Goal: Transaction & Acquisition: Book appointment/travel/reservation

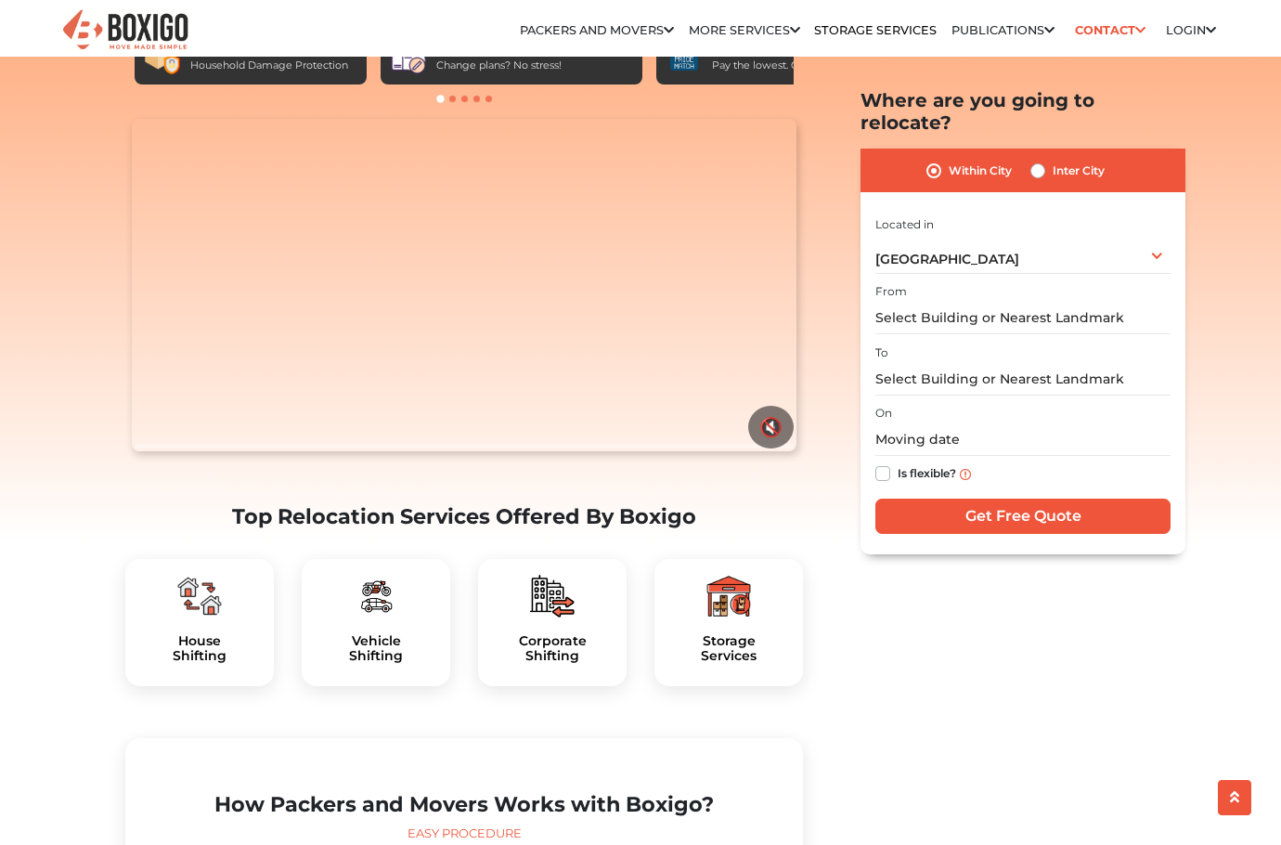
scroll to position [186, 0]
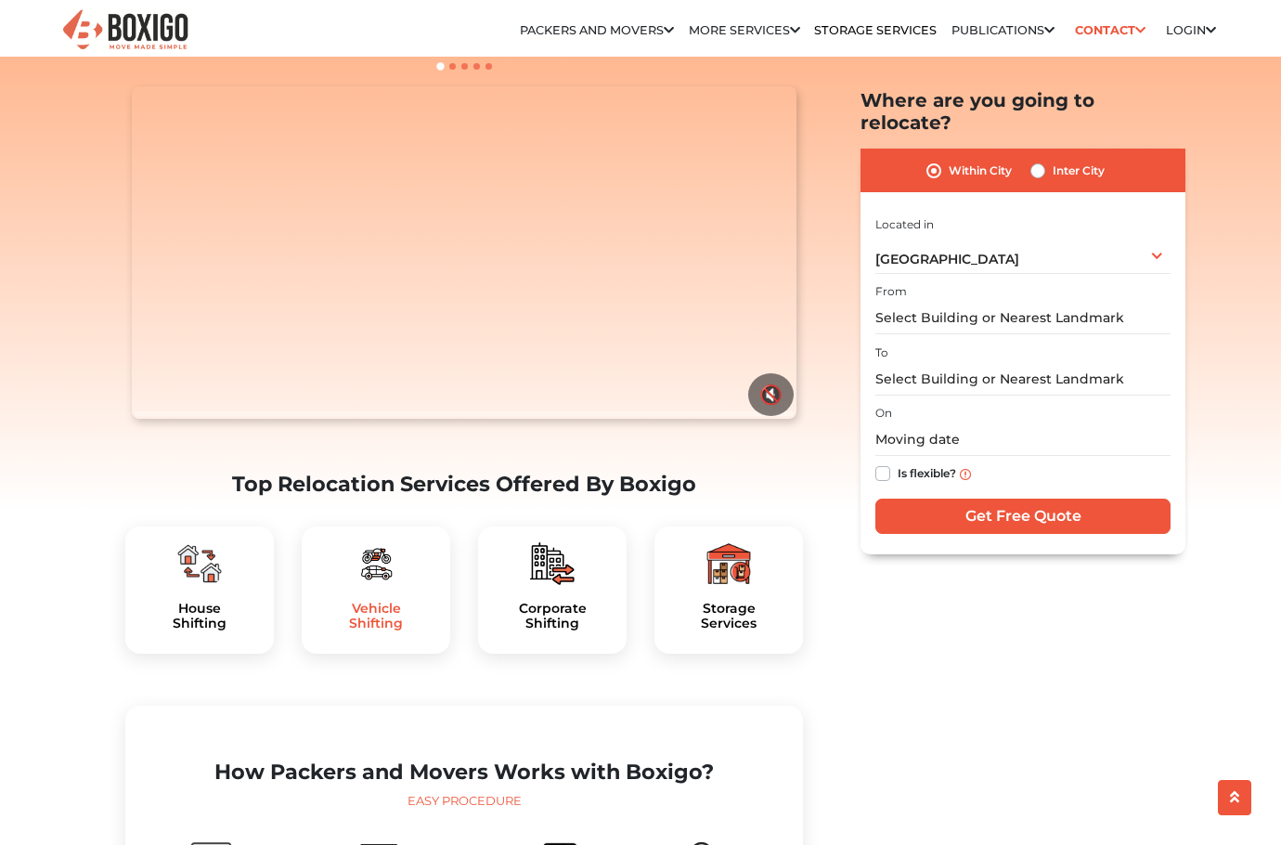
click at [368, 600] on h5 "Vehicle Shifting" at bounding box center [375, 616] width 119 height 32
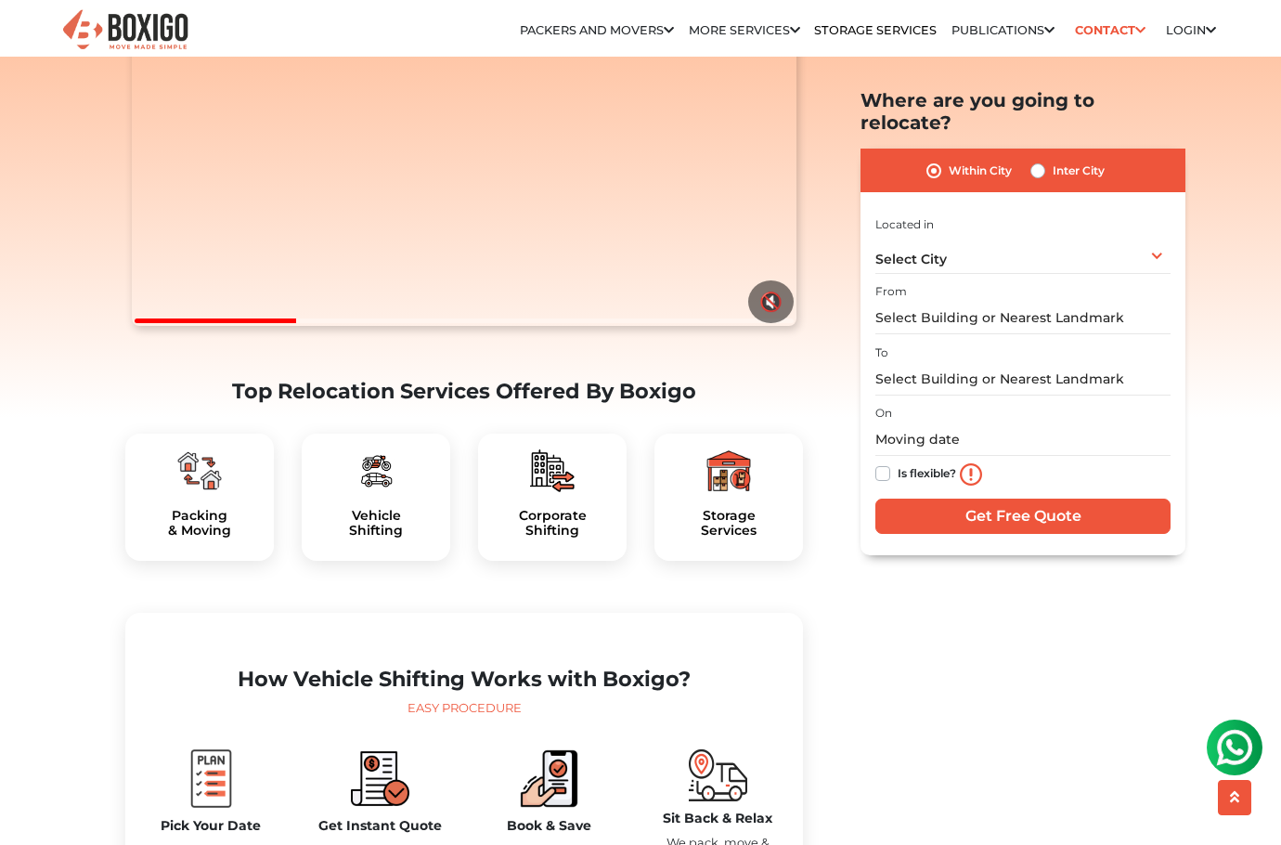
click at [1052, 160] on label "Inter City" at bounding box center [1078, 171] width 52 height 22
click at [1034, 160] on input "Inter City" at bounding box center [1037, 169] width 15 height 19
radio input "true"
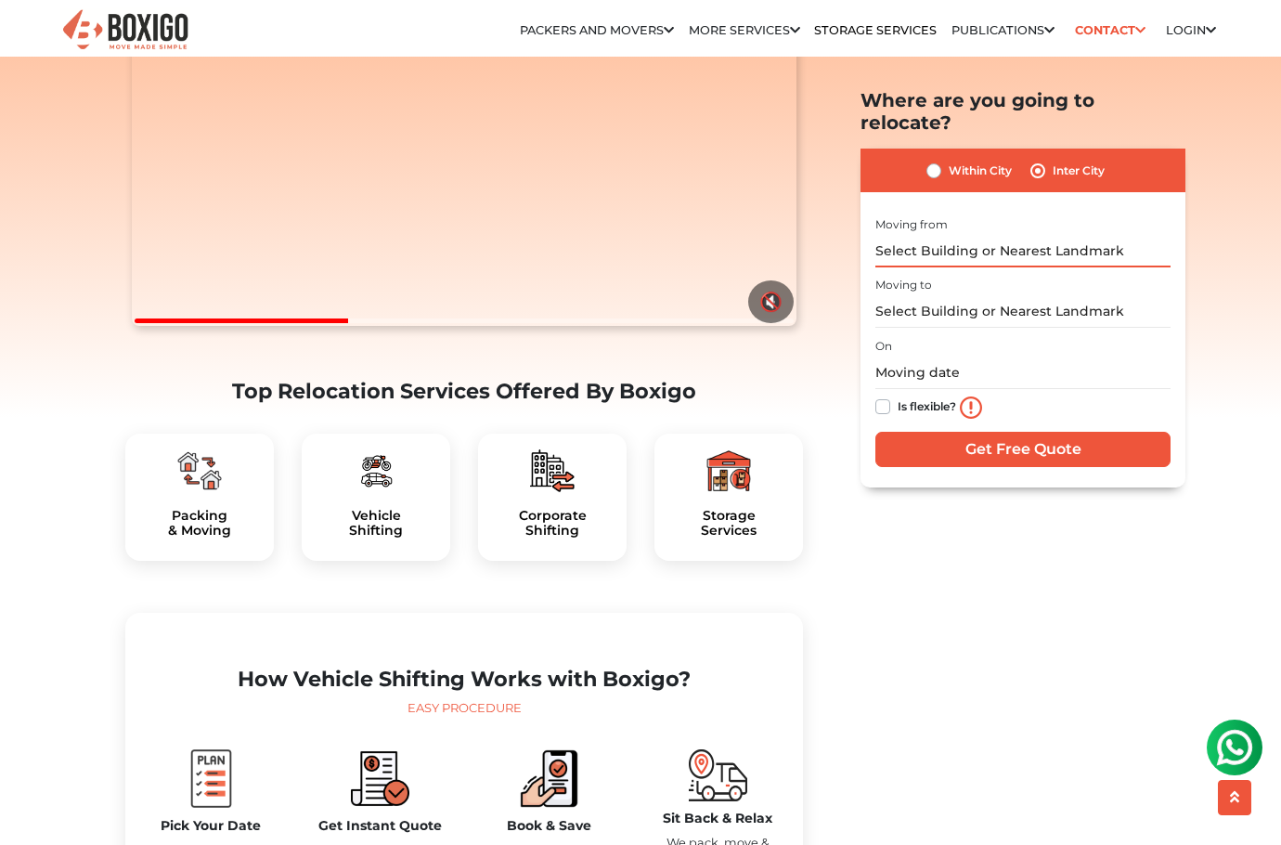
click at [1055, 235] on input "text" at bounding box center [1022, 251] width 295 height 32
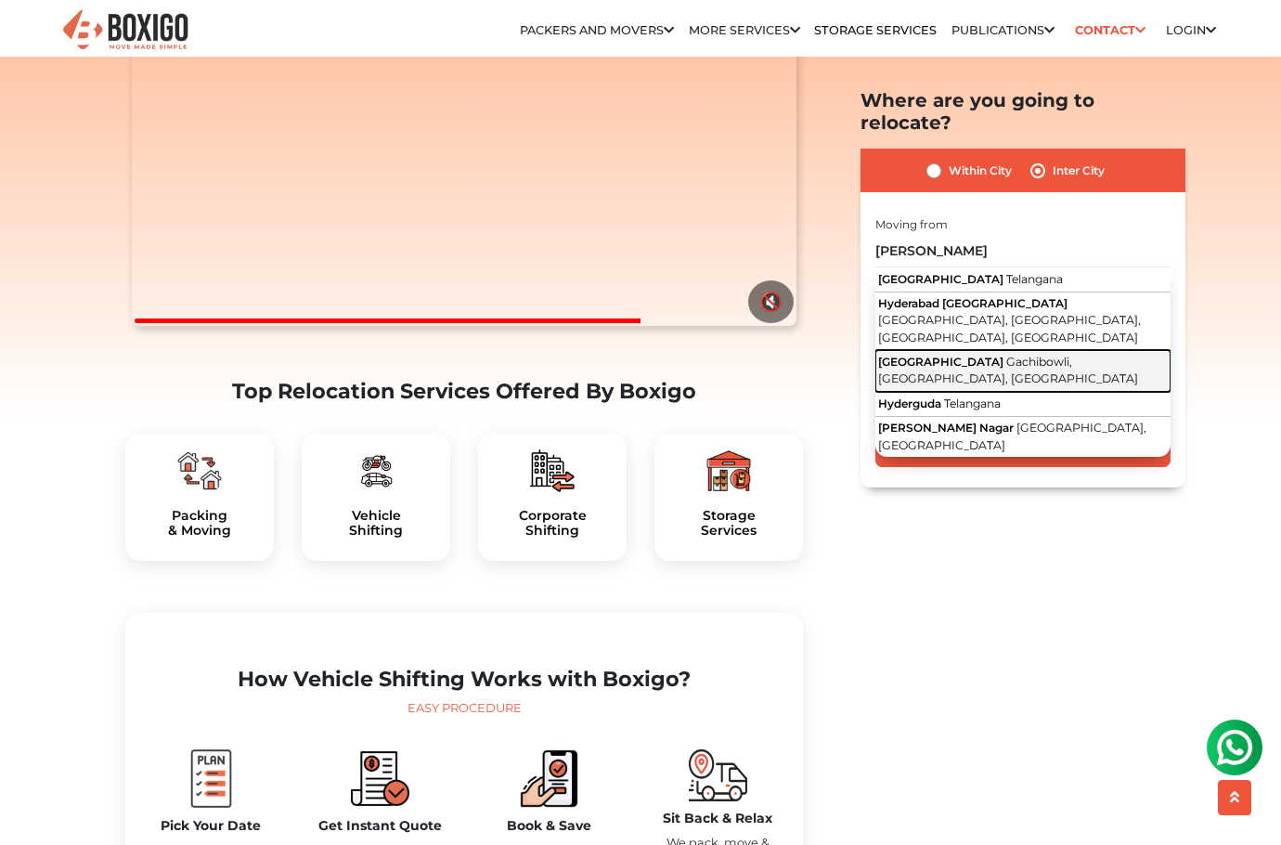
click at [1103, 355] on span "Gachibowli, Hyderabad, Telangana" at bounding box center [1008, 371] width 260 height 32
type input "HYDERABAD CENTRAL UNIVERSITY, Gachibowli, Hyderabad, Telangana"
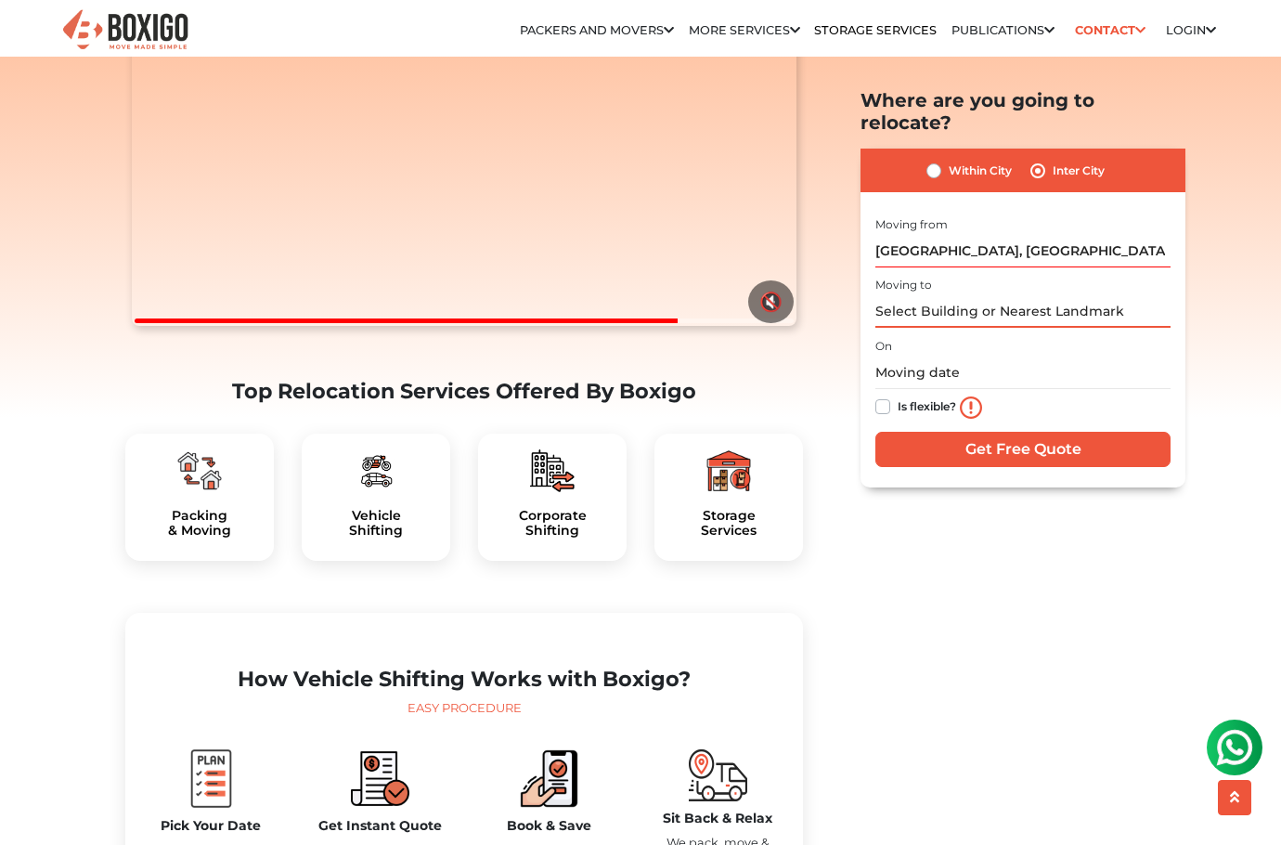
click at [969, 296] on input "text" at bounding box center [1022, 312] width 295 height 32
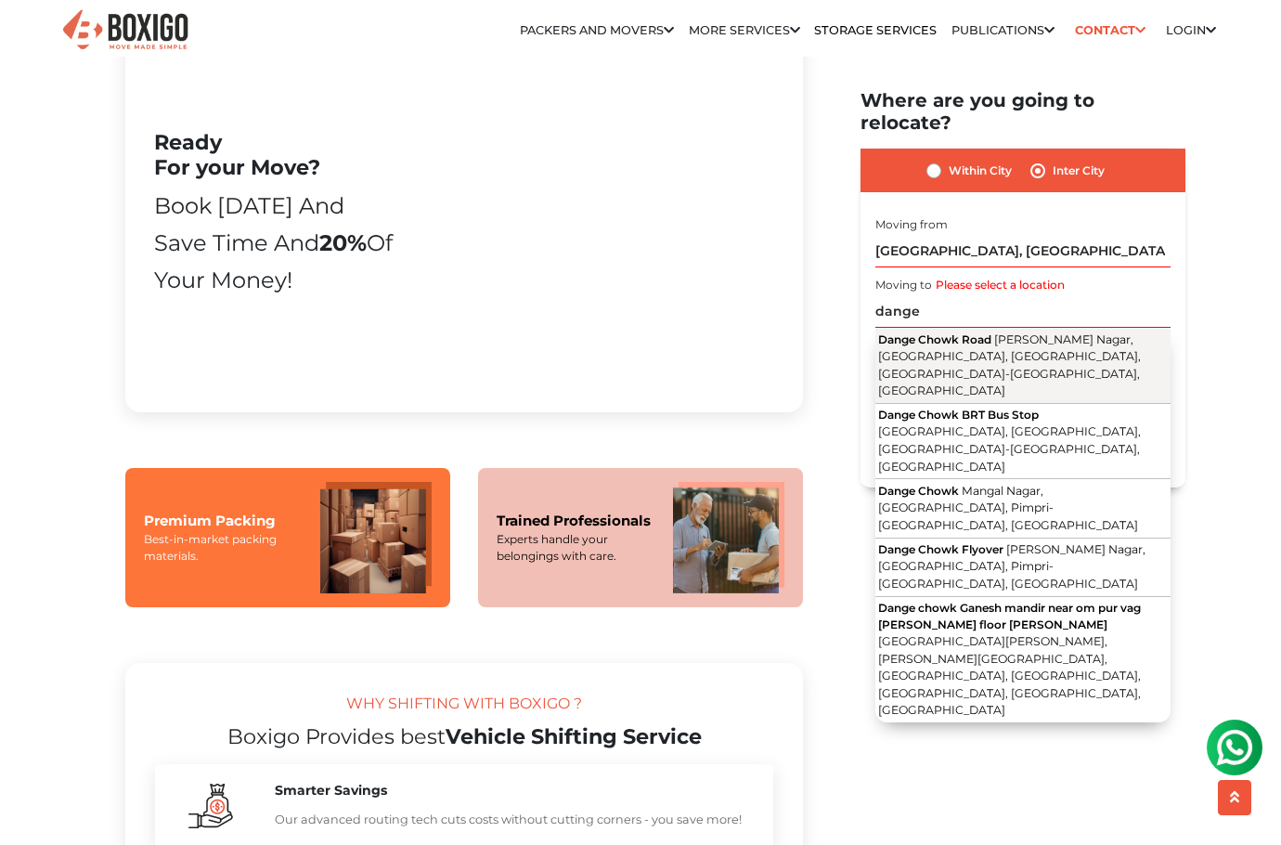
scroll to position [1214, 0]
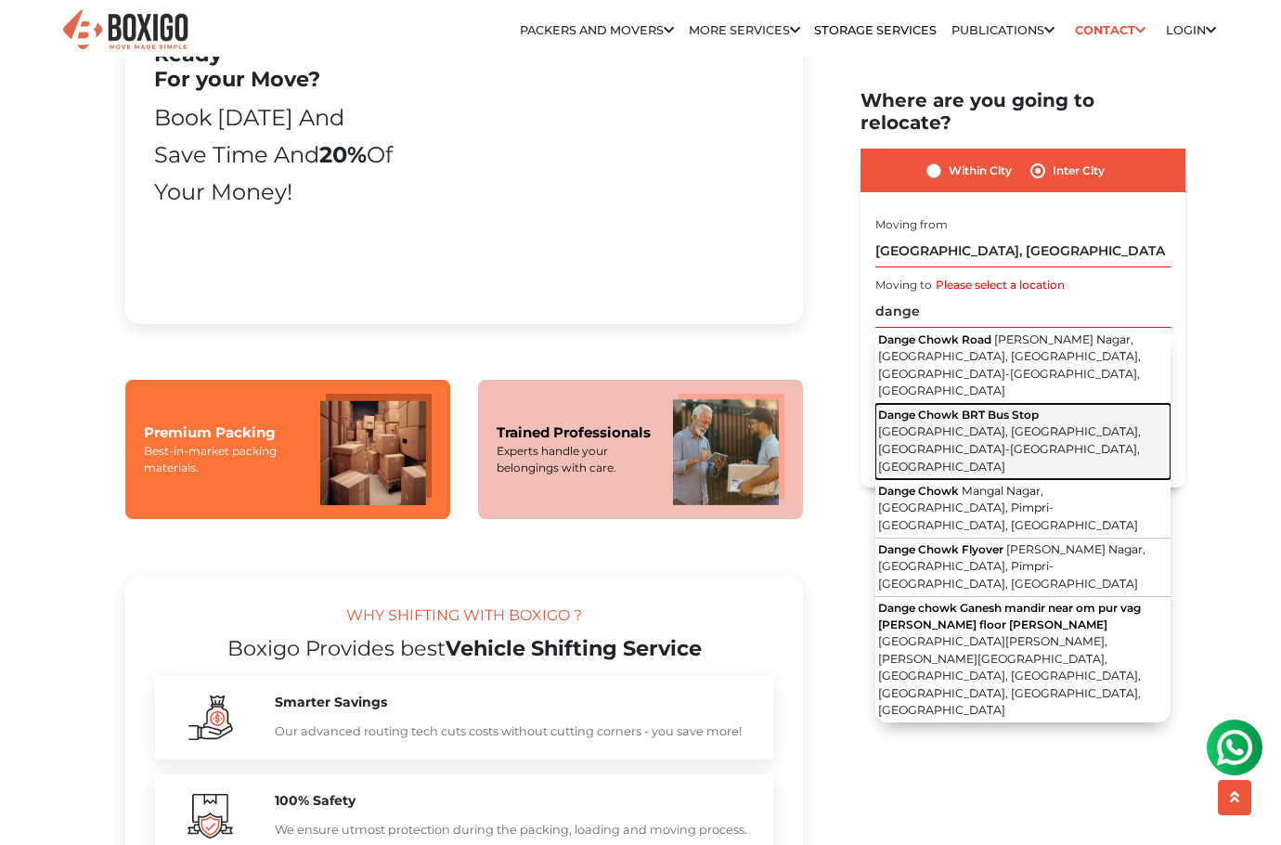
click at [1013, 425] on span "Jai Hind nagar, Thergaon, Pimpri-Chinchwad, Maharashtra" at bounding box center [1009, 449] width 263 height 48
type input "Dange Chowk BRT Bus Stop, Jai Hind nagar, Thergaon, Pimpri-Chinchwad, Maharasht…"
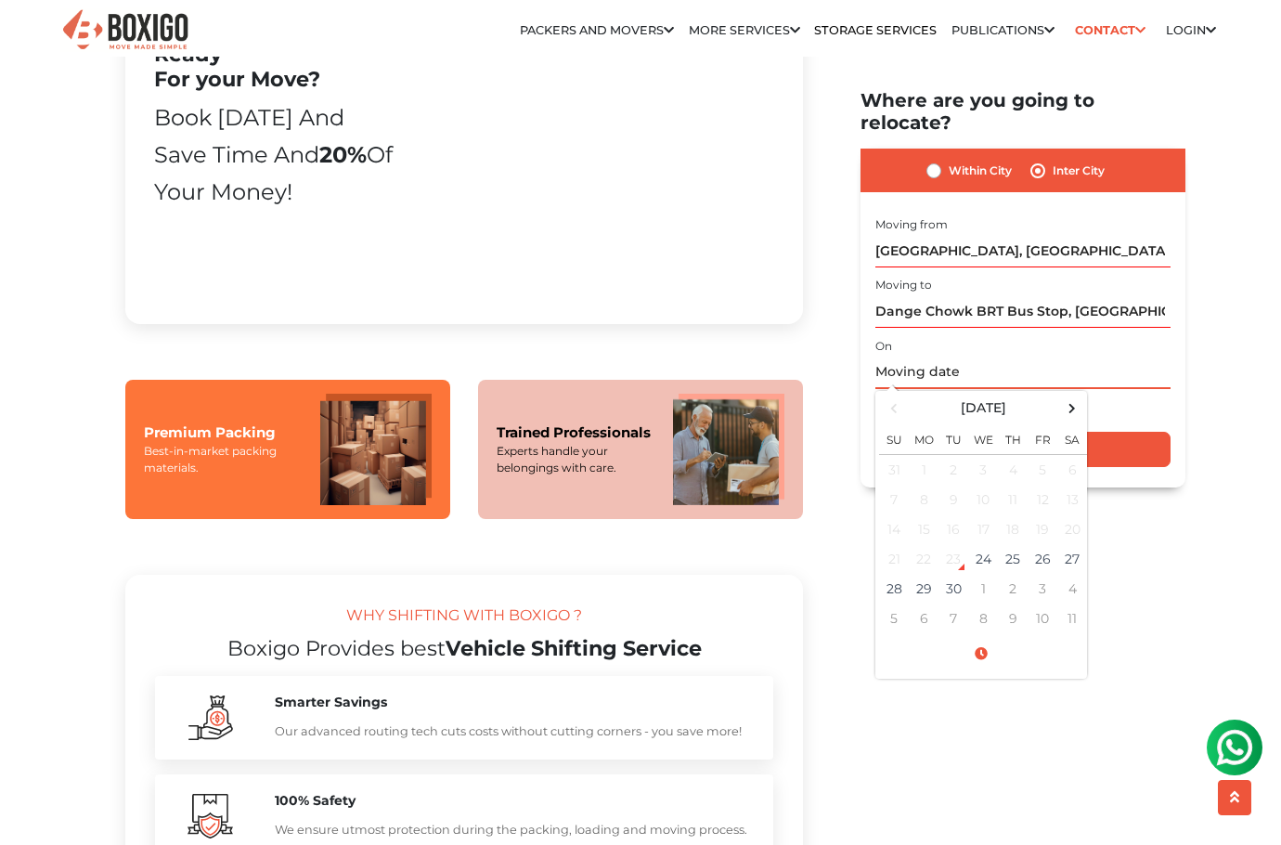
click at [932, 356] on input "text" at bounding box center [1022, 372] width 295 height 32
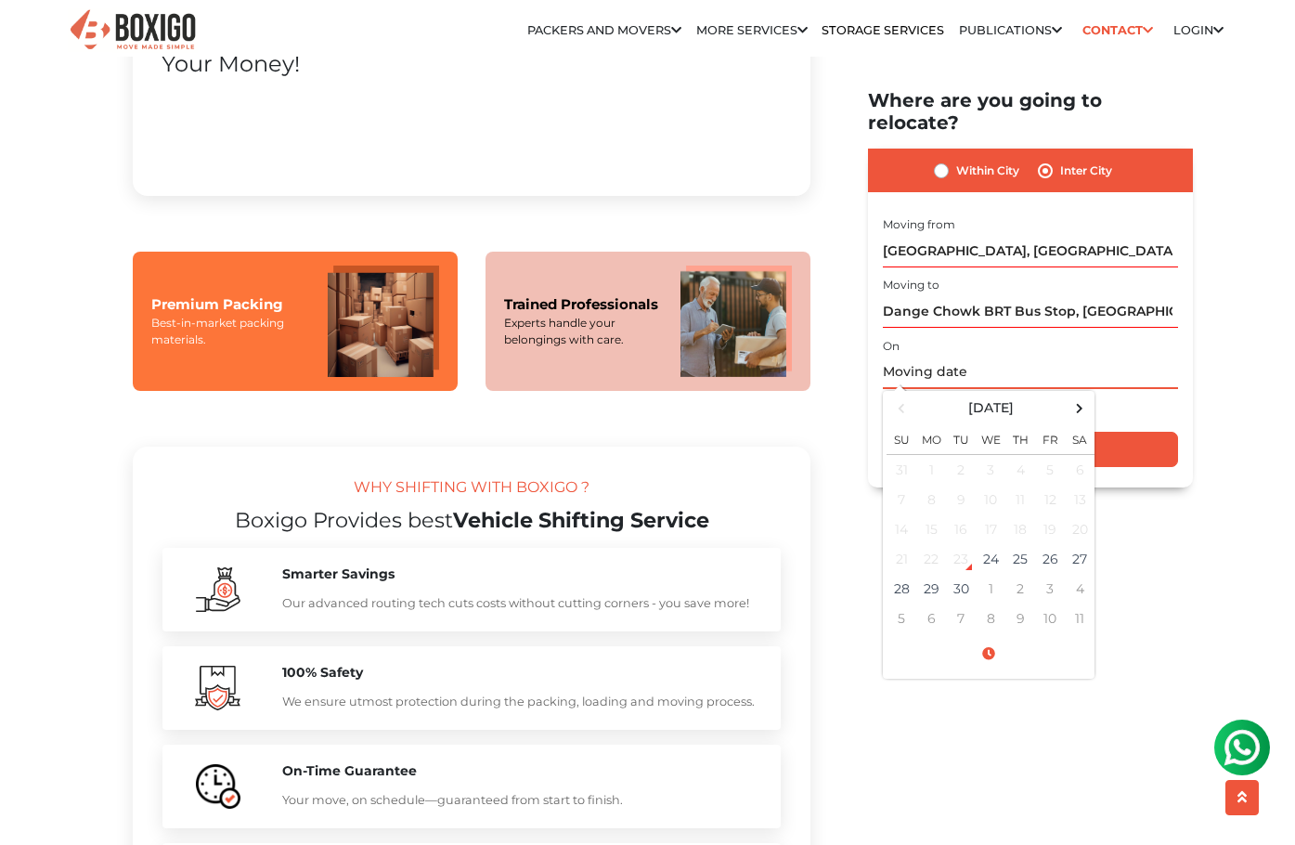
scroll to position [1585, 0]
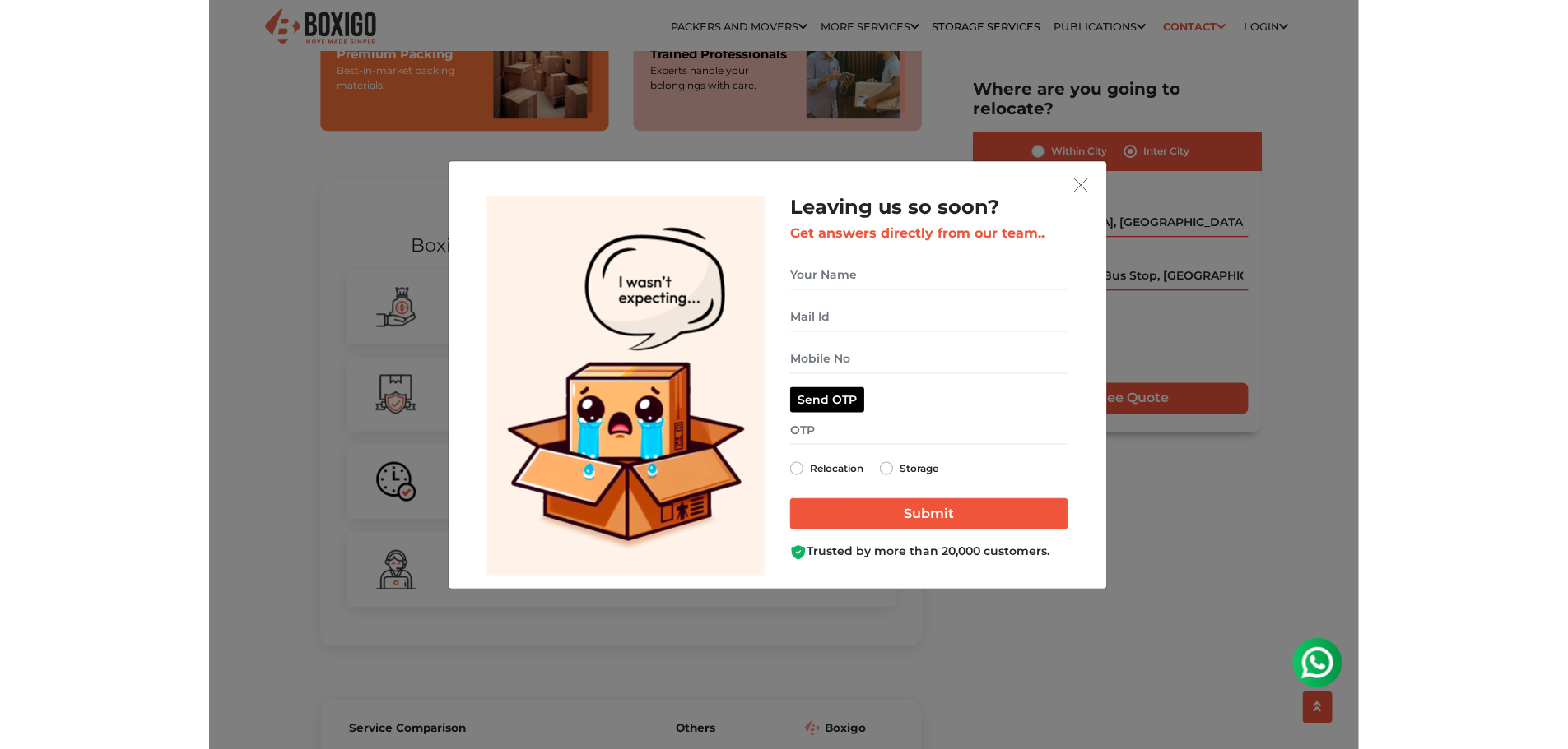
scroll to position [1416, 0]
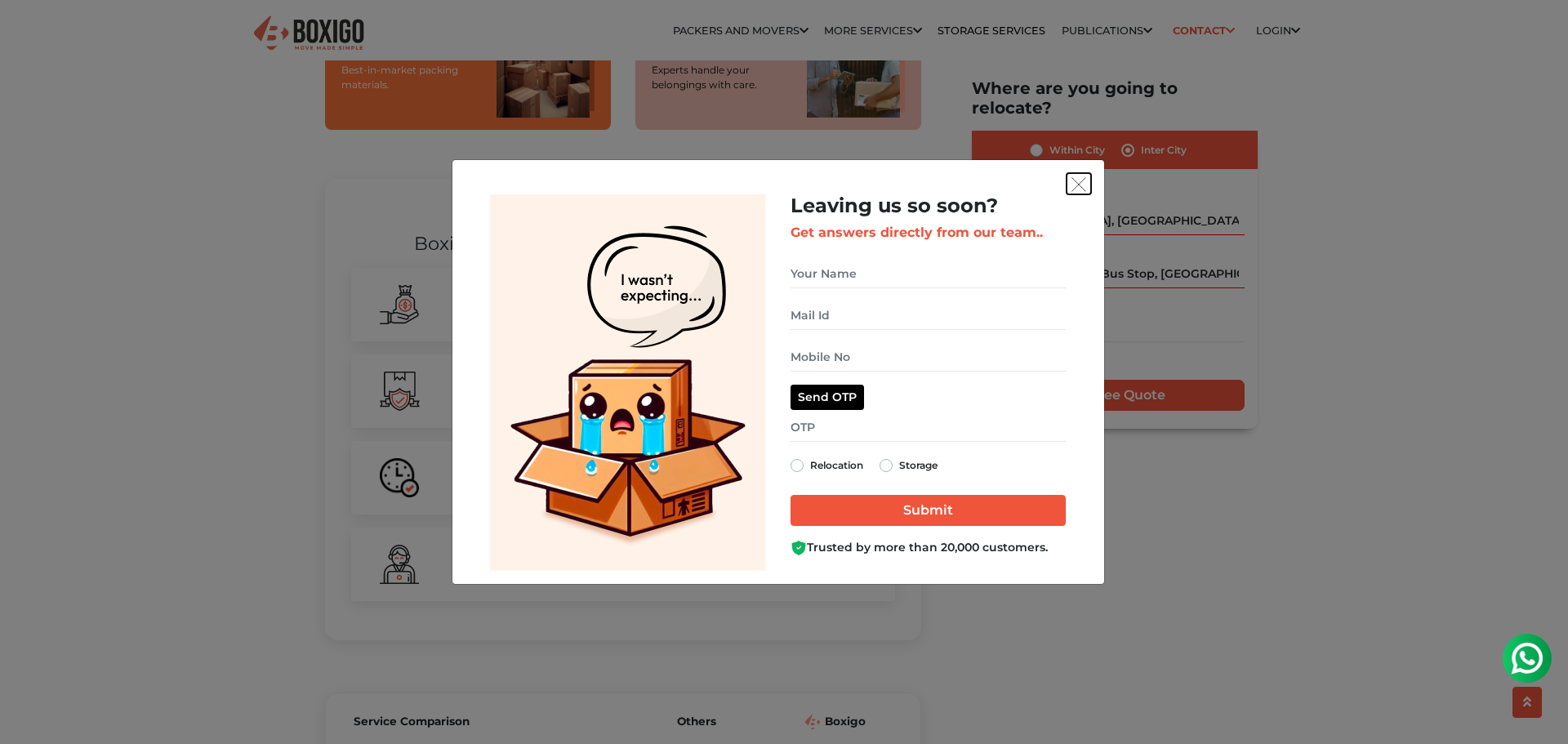
click at [1076, 181] on img "get free quote dialog" at bounding box center [1079, 184] width 15 height 15
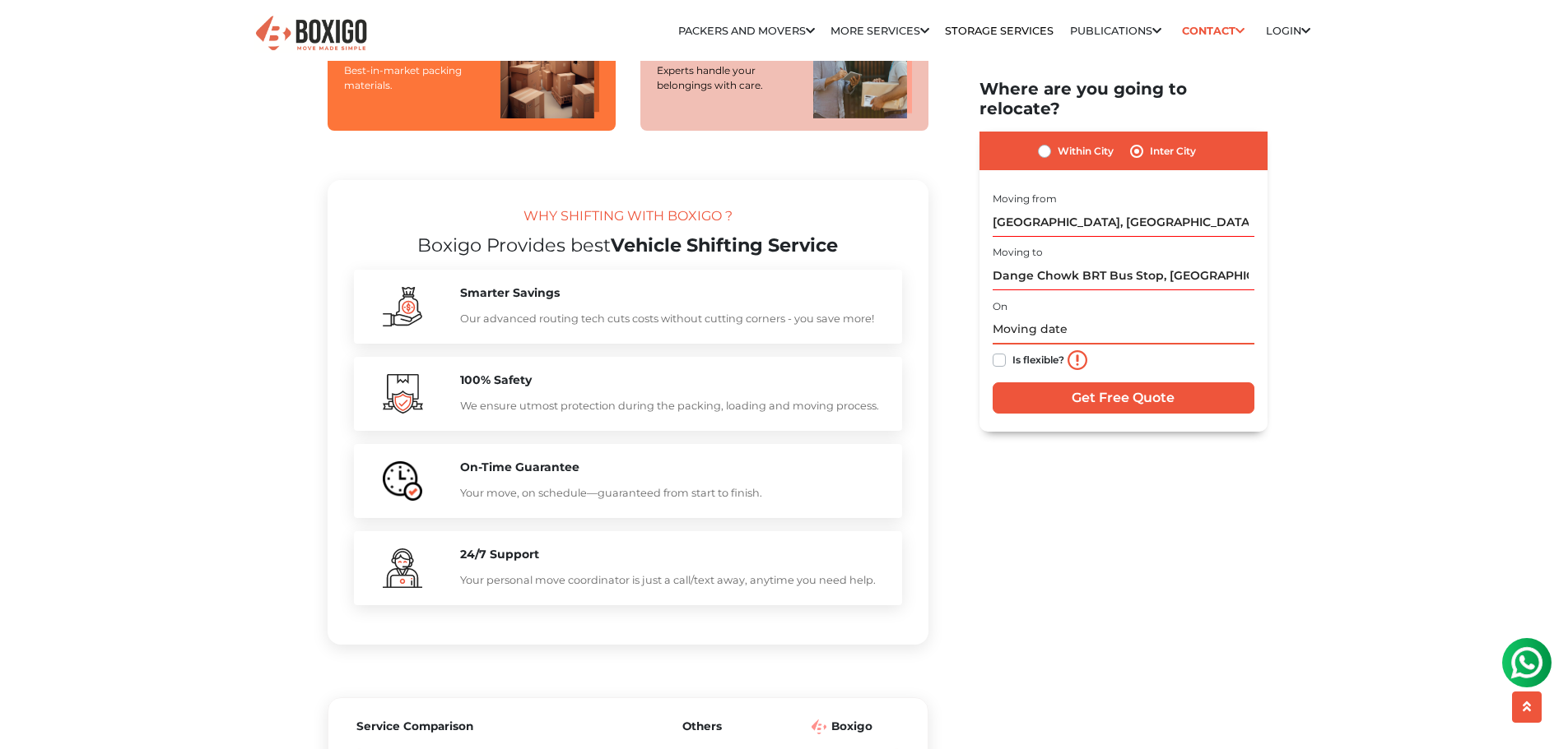
click at [1079, 316] on input "text" at bounding box center [1123, 330] width 262 height 28
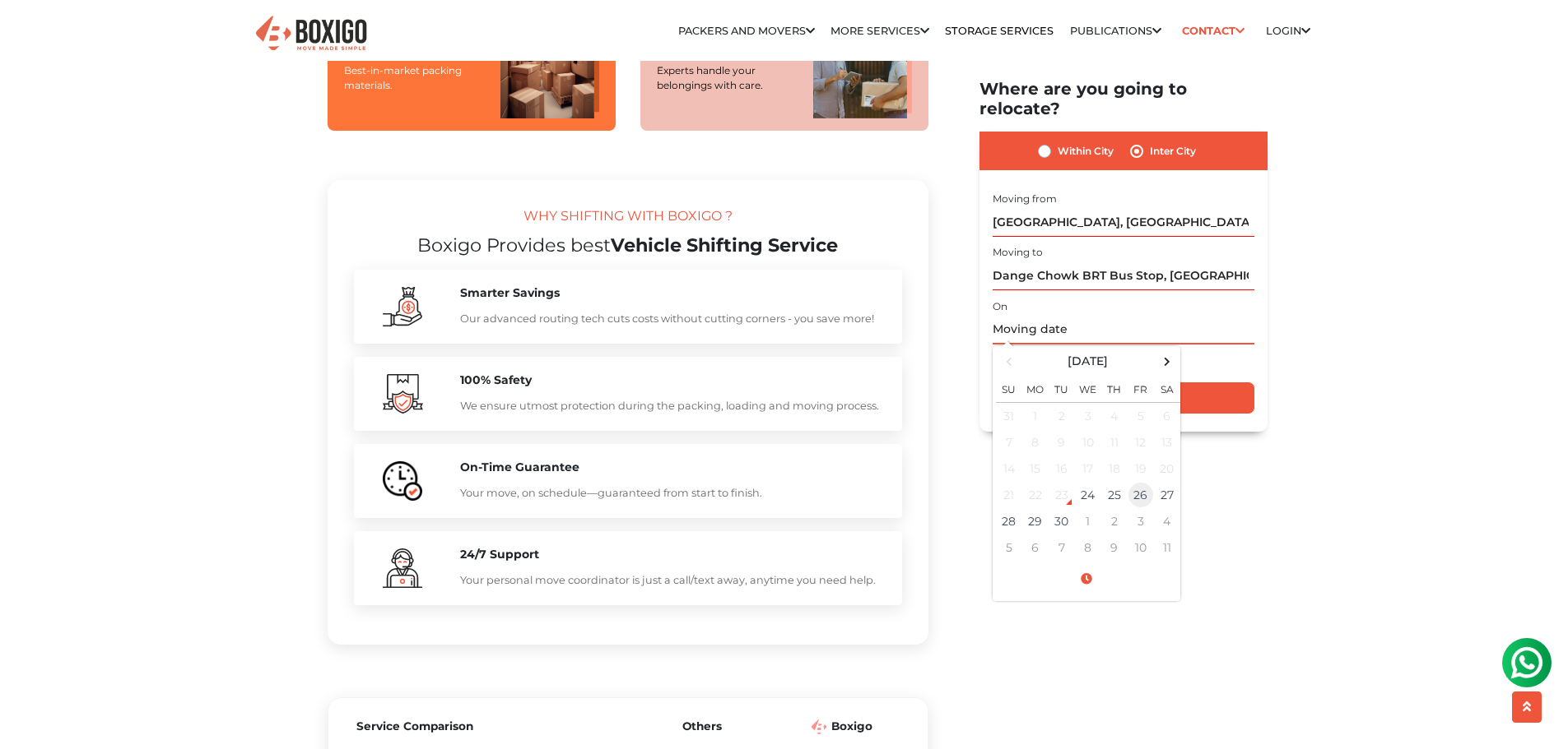
click at [1135, 484] on td "26" at bounding box center [1141, 495] width 27 height 27
click at [1025, 509] on td "29" at bounding box center [1036, 522] width 27 height 27
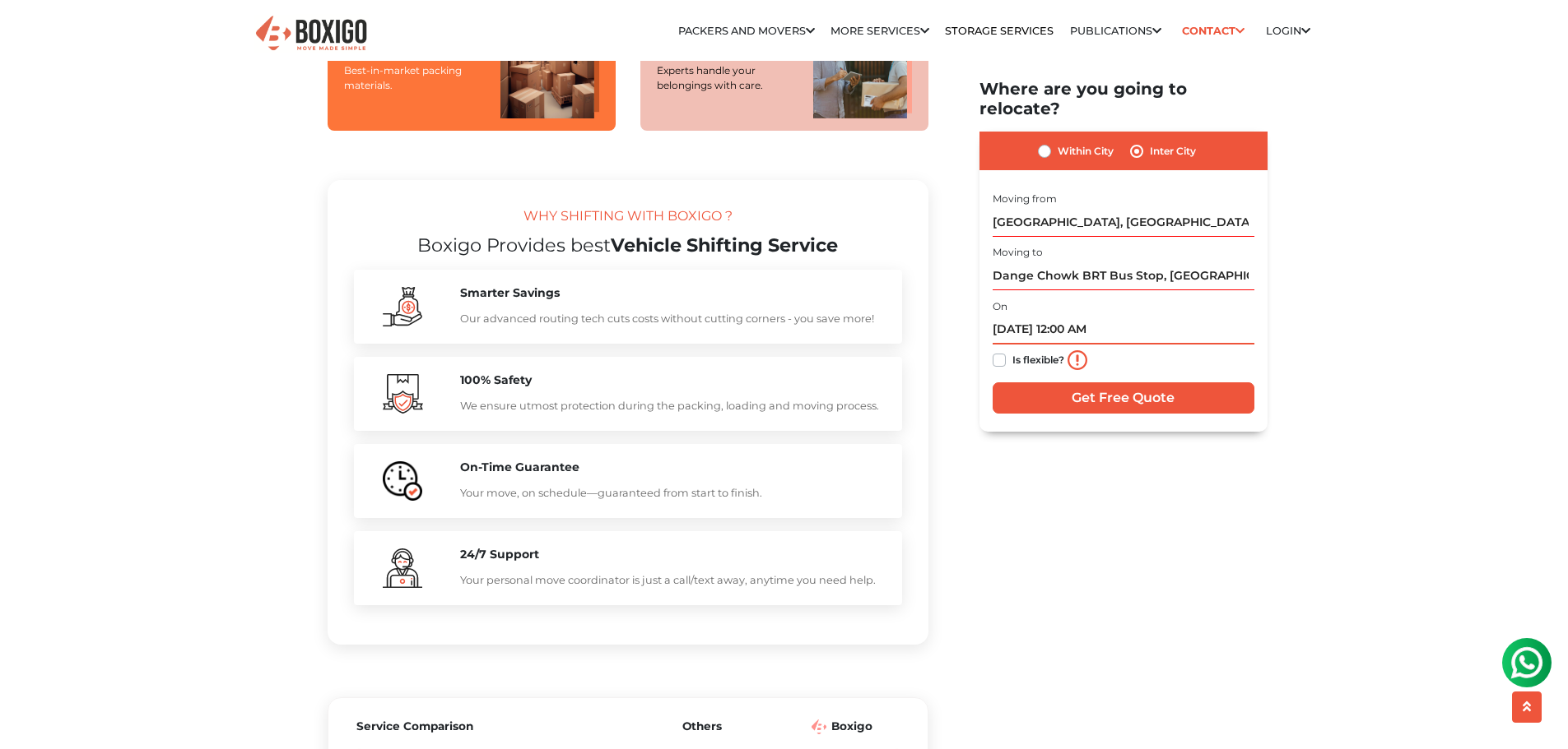
click at [1094, 316] on input "09/29/2025 12:00 AM" at bounding box center [1123, 330] width 262 height 28
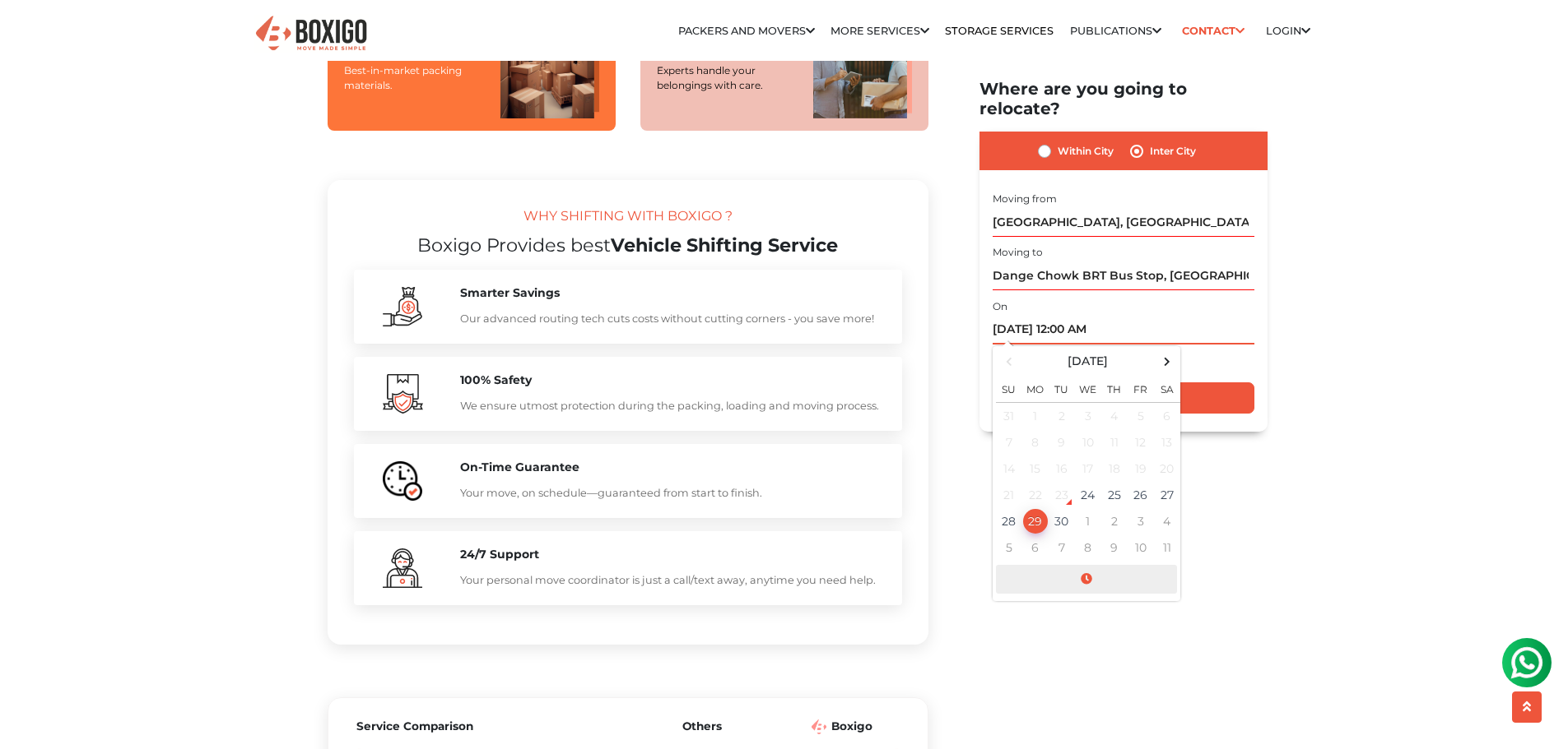
click at [1085, 566] on span at bounding box center [1086, 580] width 181 height 28
click at [1023, 438] on span "12" at bounding box center [1017, 454] width 33 height 33
click at [1116, 441] on div "06" at bounding box center [1111, 456] width 44 height 44
click at [1135, 443] on button "AM" at bounding box center [1153, 456] width 31 height 31
type input "09/29/2025 6:00 PM"
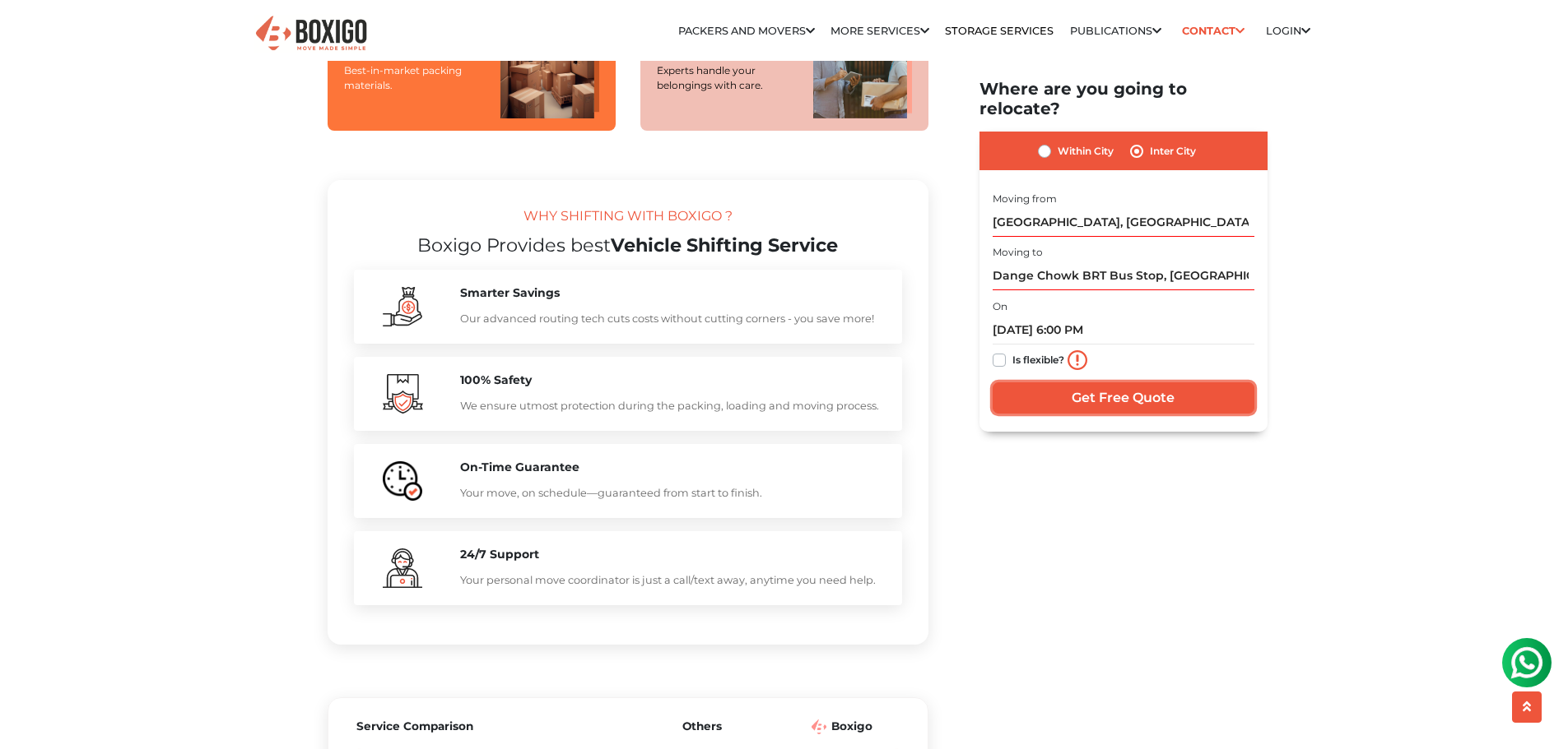
click at [1135, 383] on input "Get Free Quote" at bounding box center [1123, 398] width 262 height 31
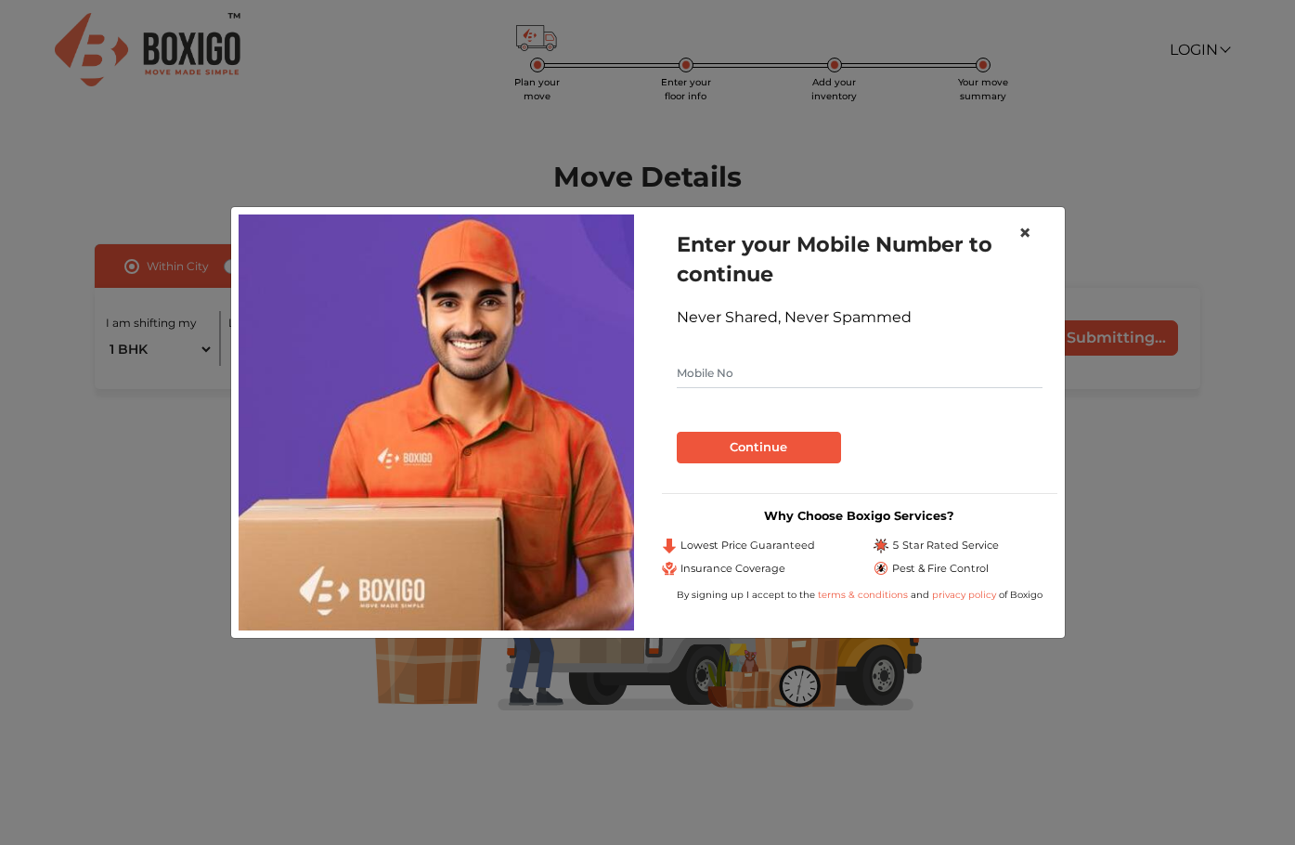
click at [1024, 230] on span "×" at bounding box center [1024, 232] width 13 height 27
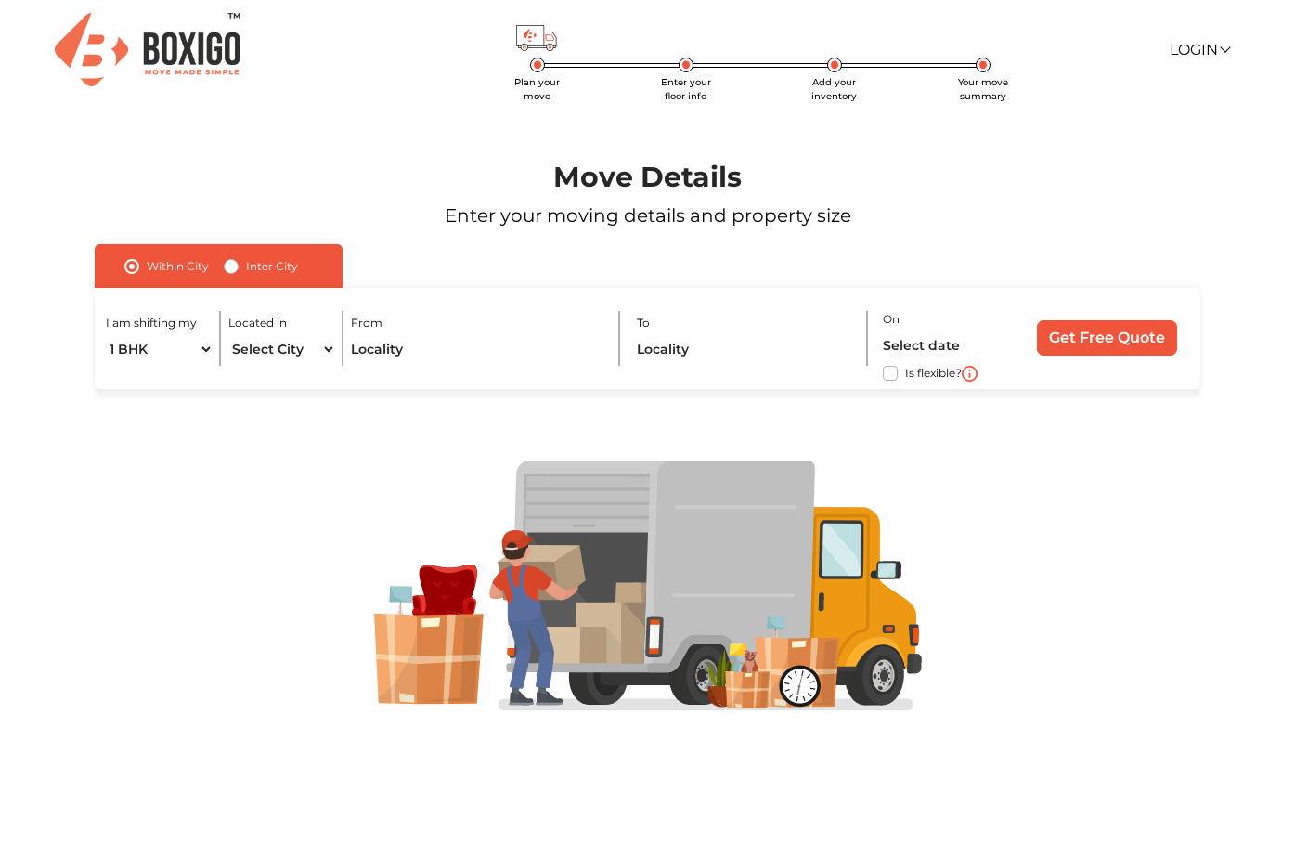
click at [246, 267] on label "Inter City" at bounding box center [272, 266] width 52 height 22
click at [226, 267] on input "Inter City" at bounding box center [231, 264] width 15 height 19
radio input "true"
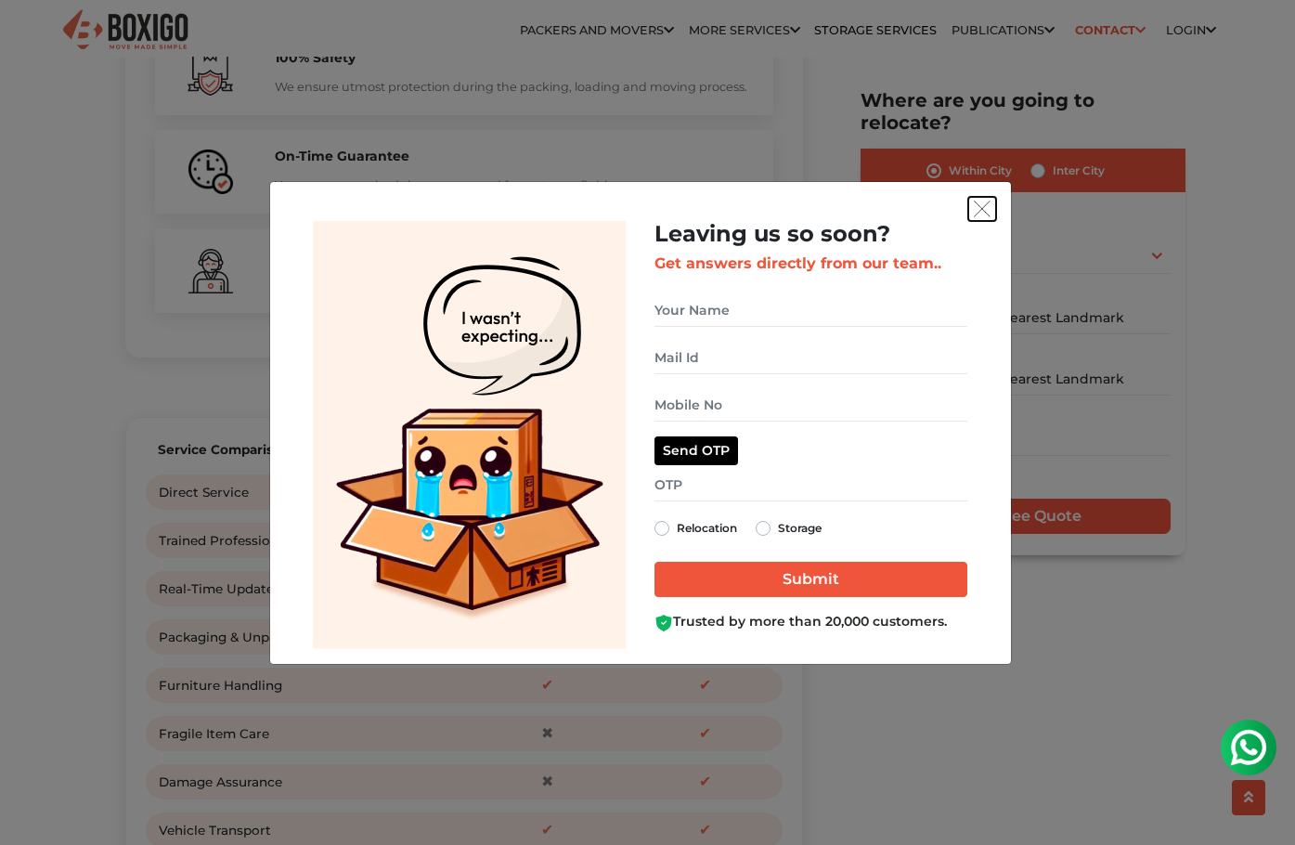
click at [984, 205] on img "get free quote dialog" at bounding box center [982, 208] width 17 height 17
